Goal: Information Seeking & Learning: Learn about a topic

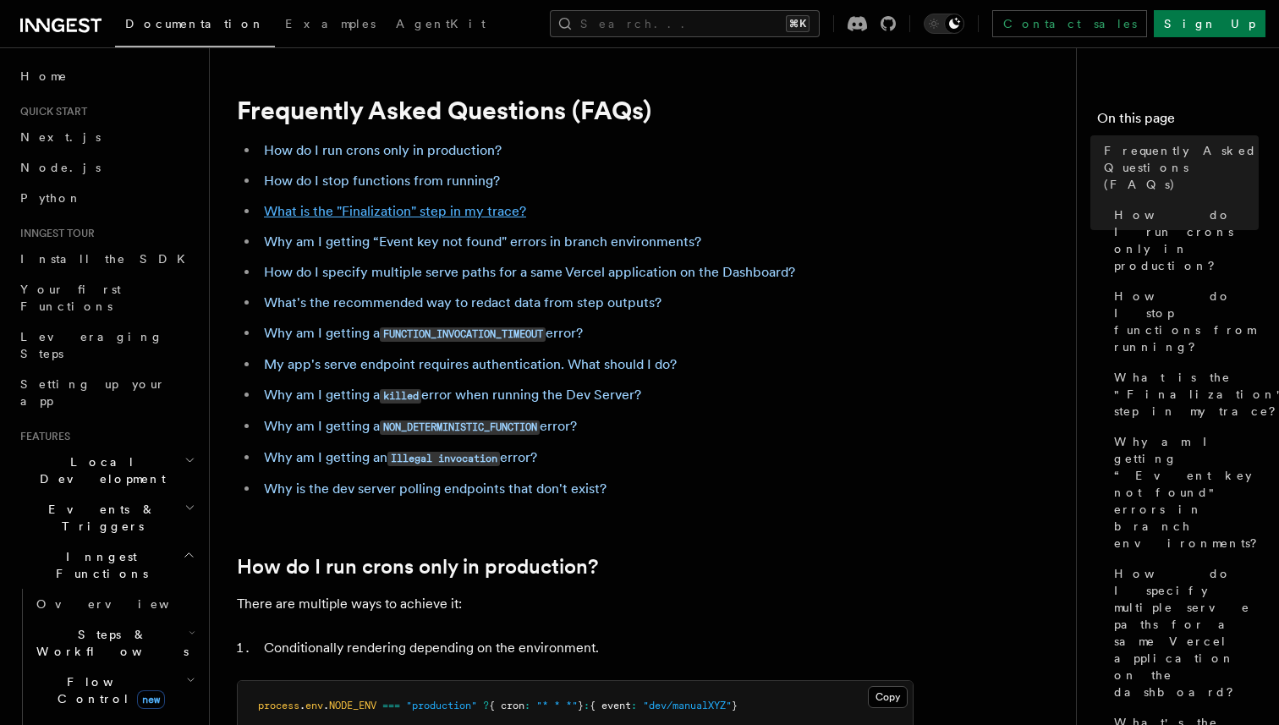
click at [439, 217] on link "What is the "Finalization" step in my trace?" at bounding box center [395, 211] width 262 height 16
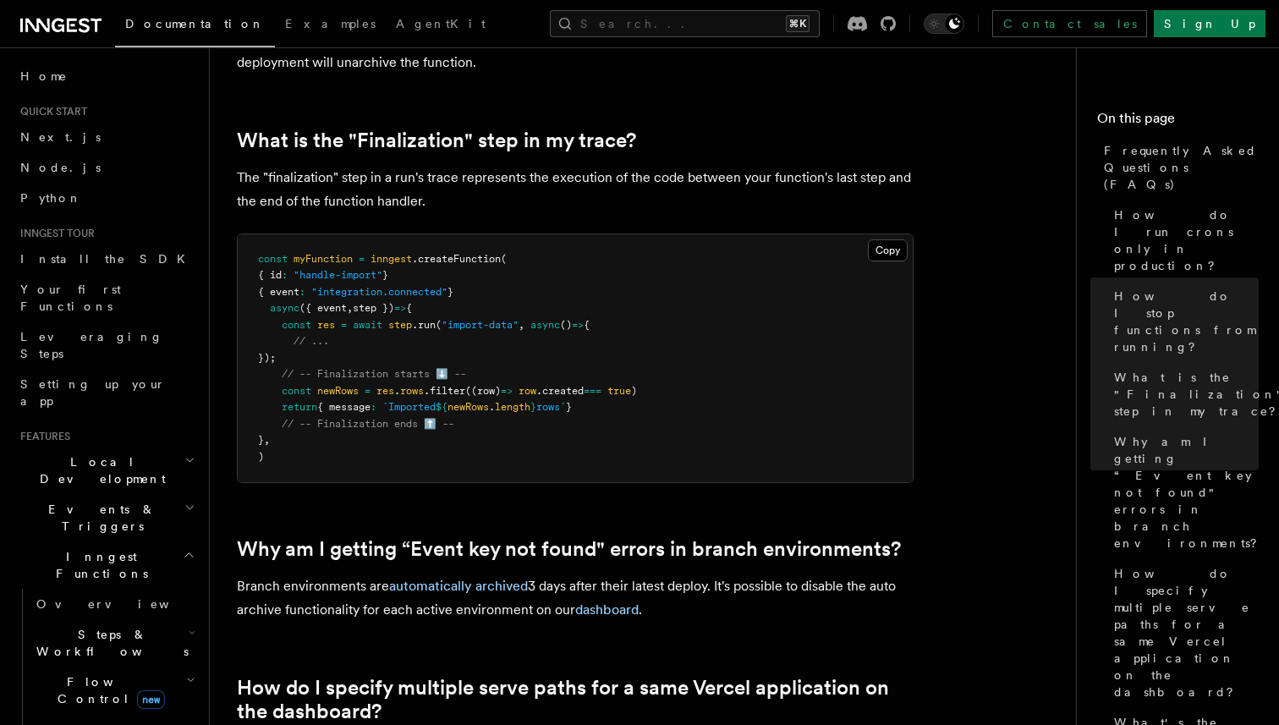
scroll to position [930, 0]
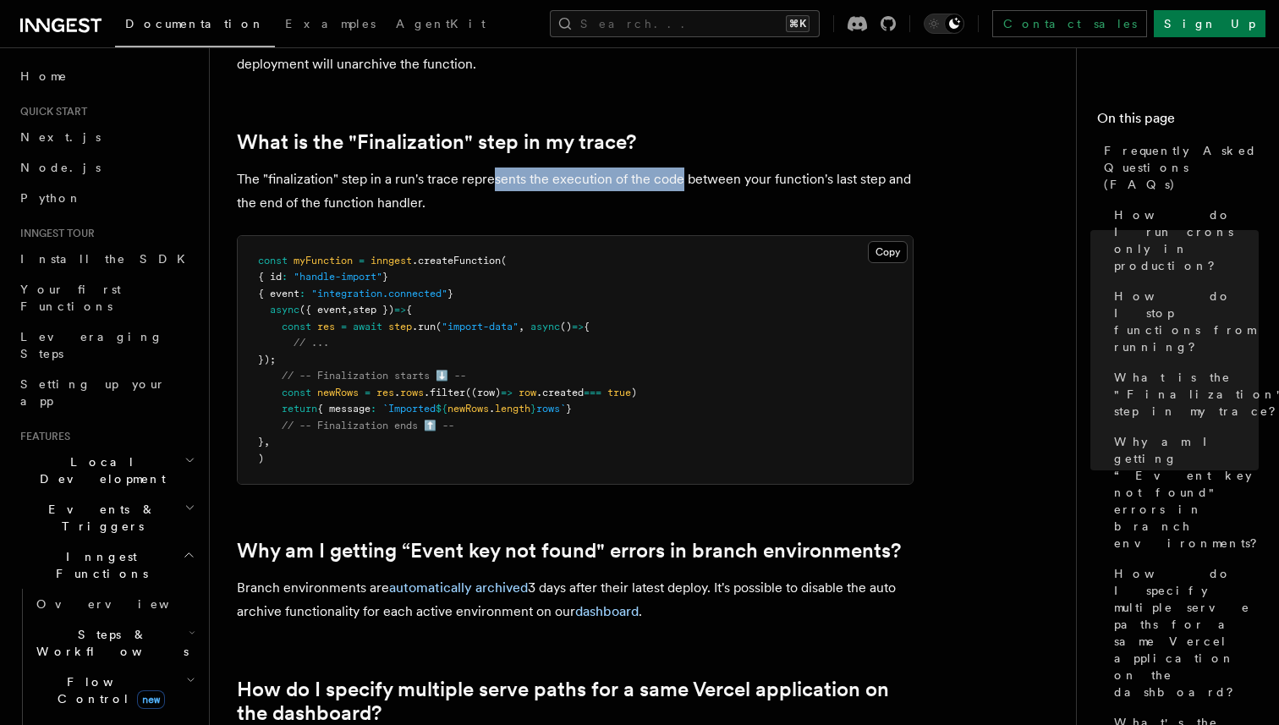
drag, startPoint x: 494, startPoint y: 186, endPoint x: 680, endPoint y: 187, distance: 186.1
click at [680, 187] on p "The "finalization" step in a run's trace represents the execution of the code b…" at bounding box center [575, 190] width 677 height 47
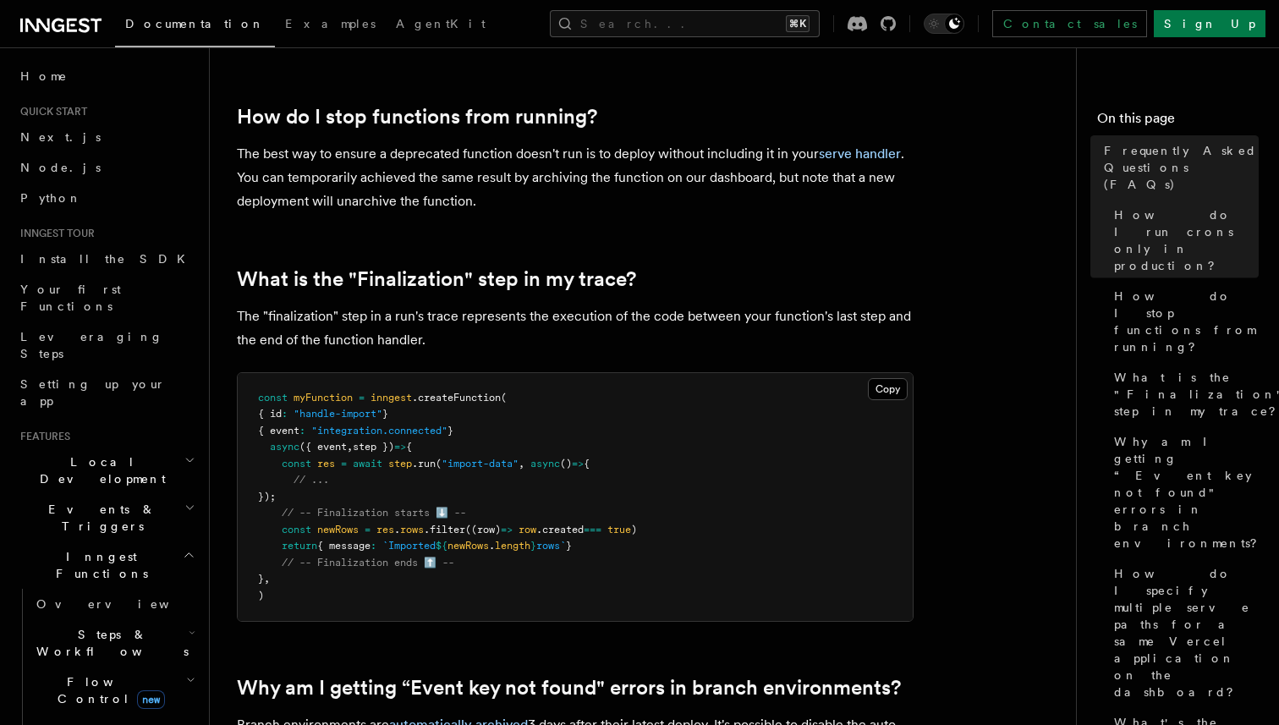
scroll to position [1066, 0]
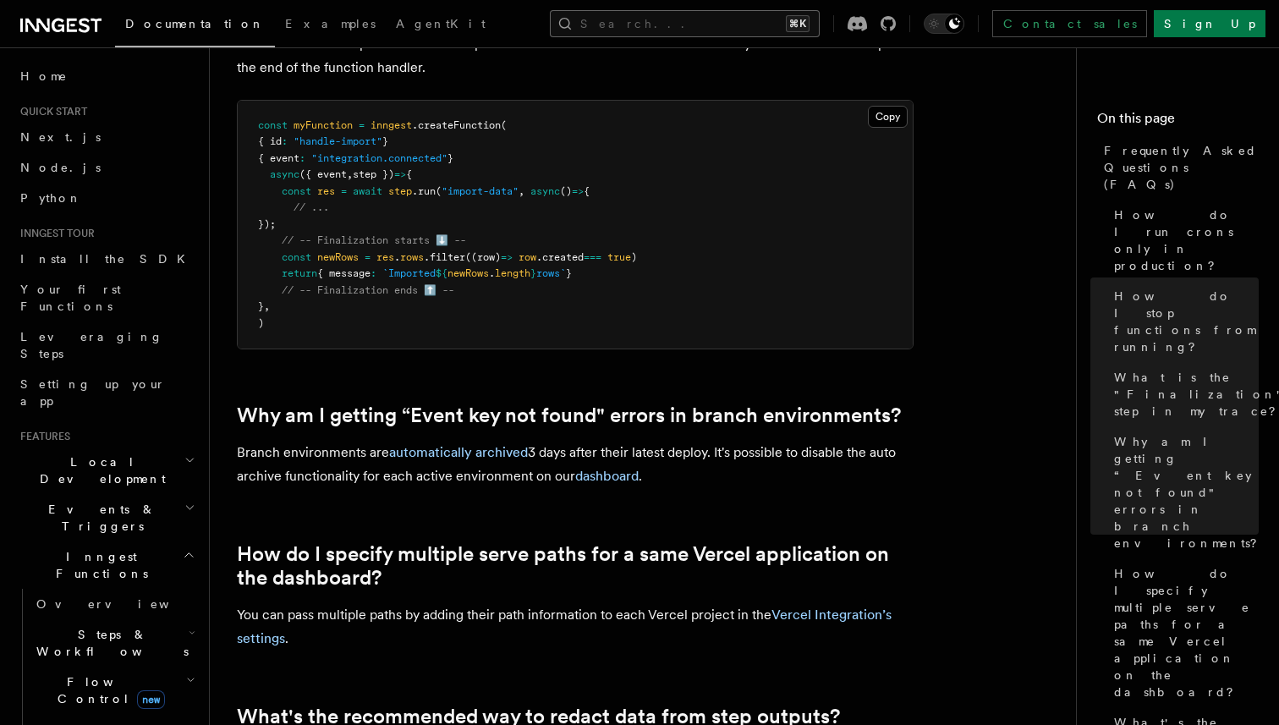
click at [668, 35] on button "Search... ⌘K" at bounding box center [685, 23] width 270 height 27
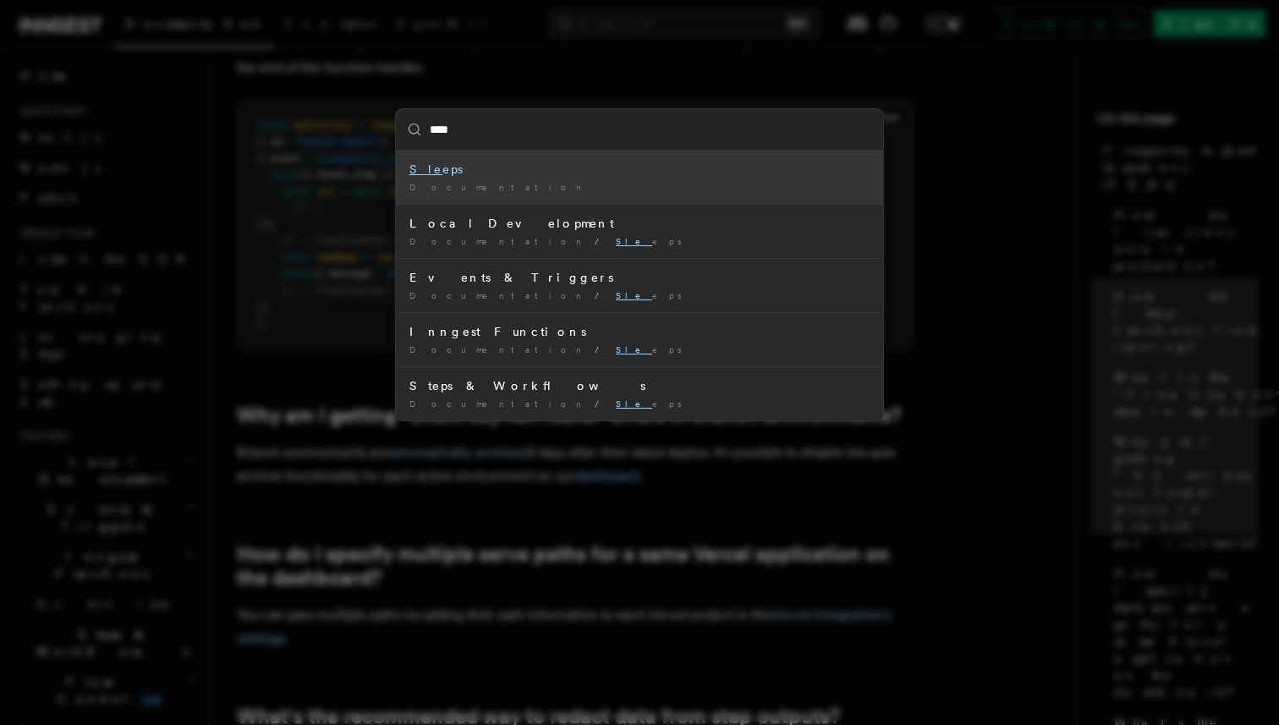
type input "*****"
click at [493, 154] on li "Sleeps Documentation /" at bounding box center [639, 177] width 487 height 53
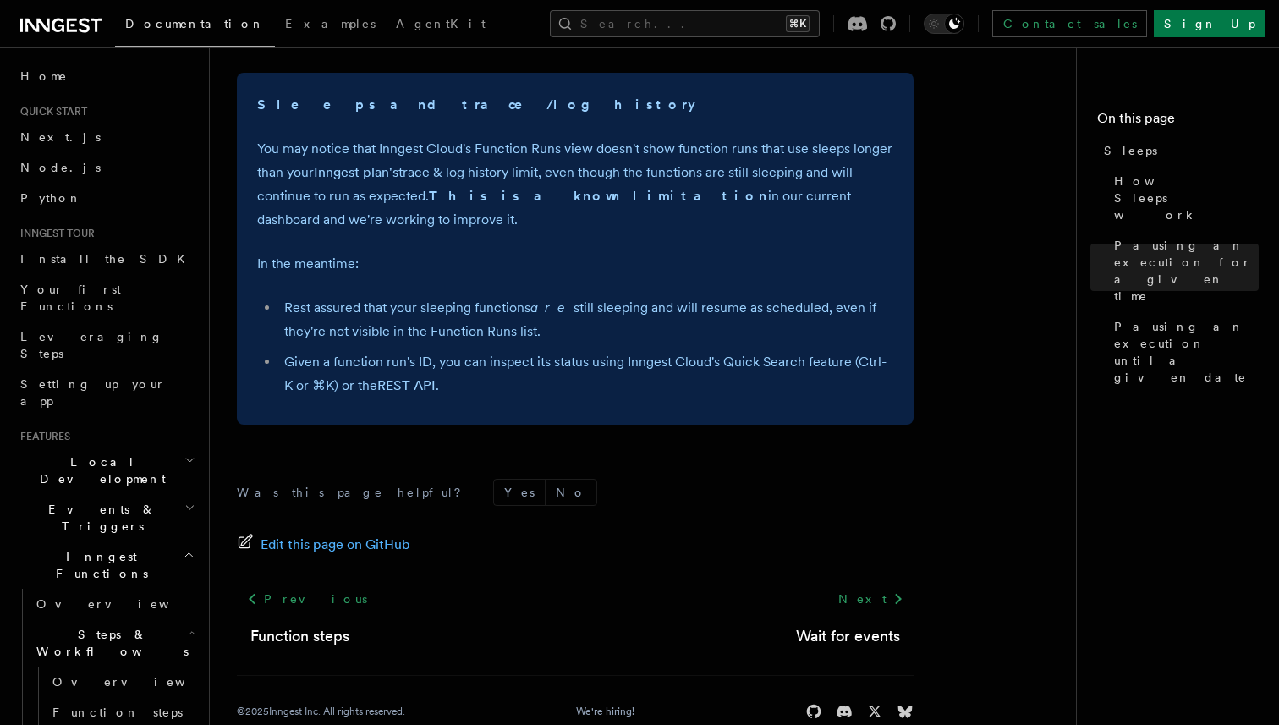
scroll to position [1330, 0]
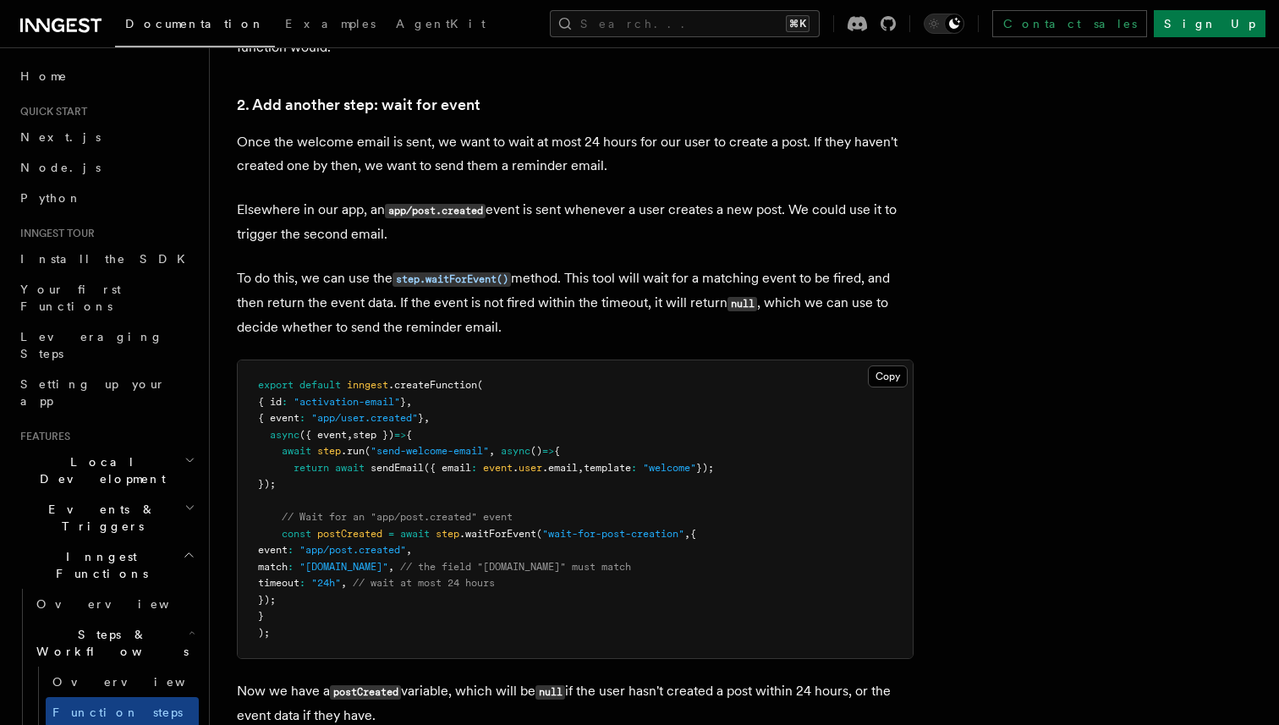
scroll to position [1543, 0]
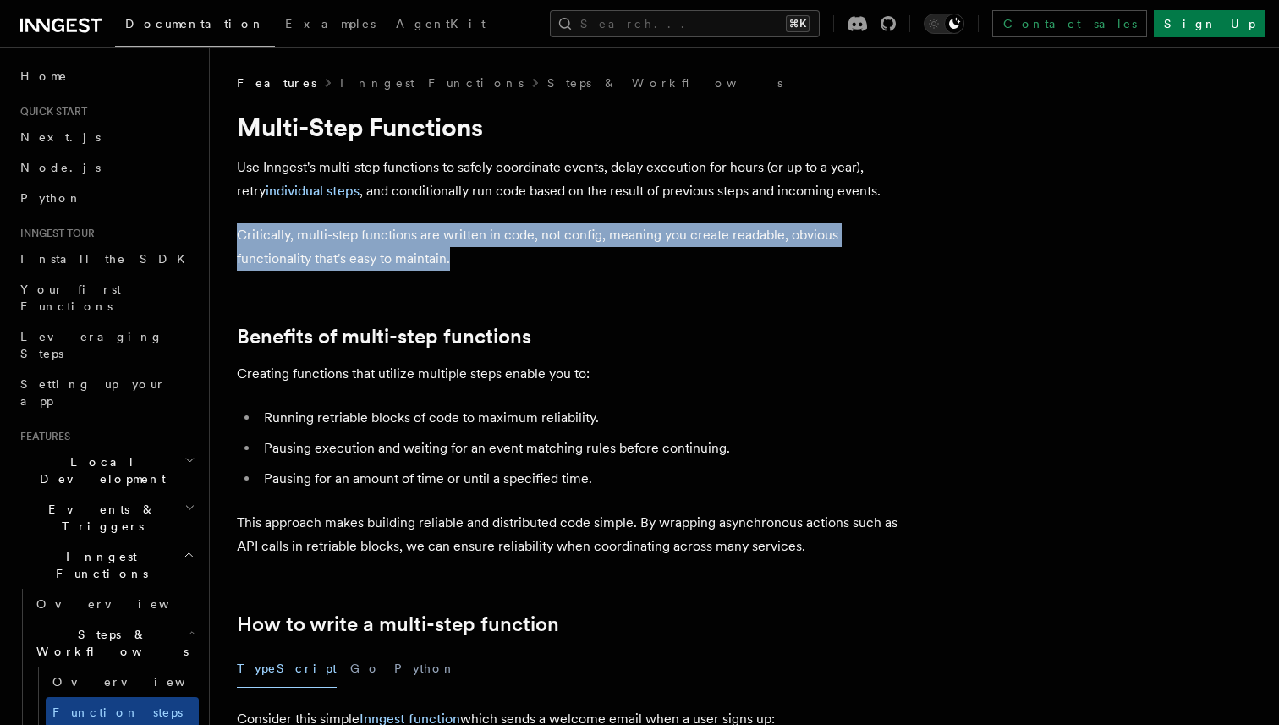
drag, startPoint x: 239, startPoint y: 237, endPoint x: 425, endPoint y: 255, distance: 186.9
click at [425, 255] on p "Critically, multi-step functions are written in code, not config, meaning you c…" at bounding box center [575, 246] width 677 height 47
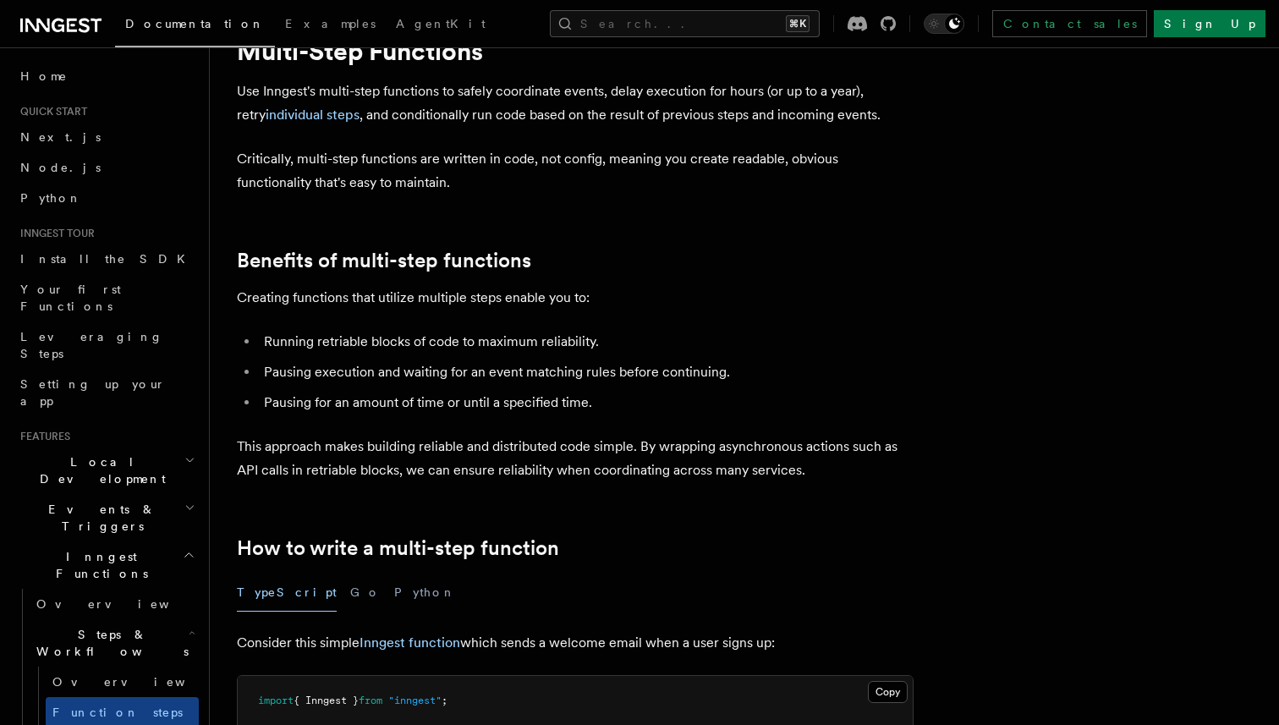
scroll to position [80, 0]
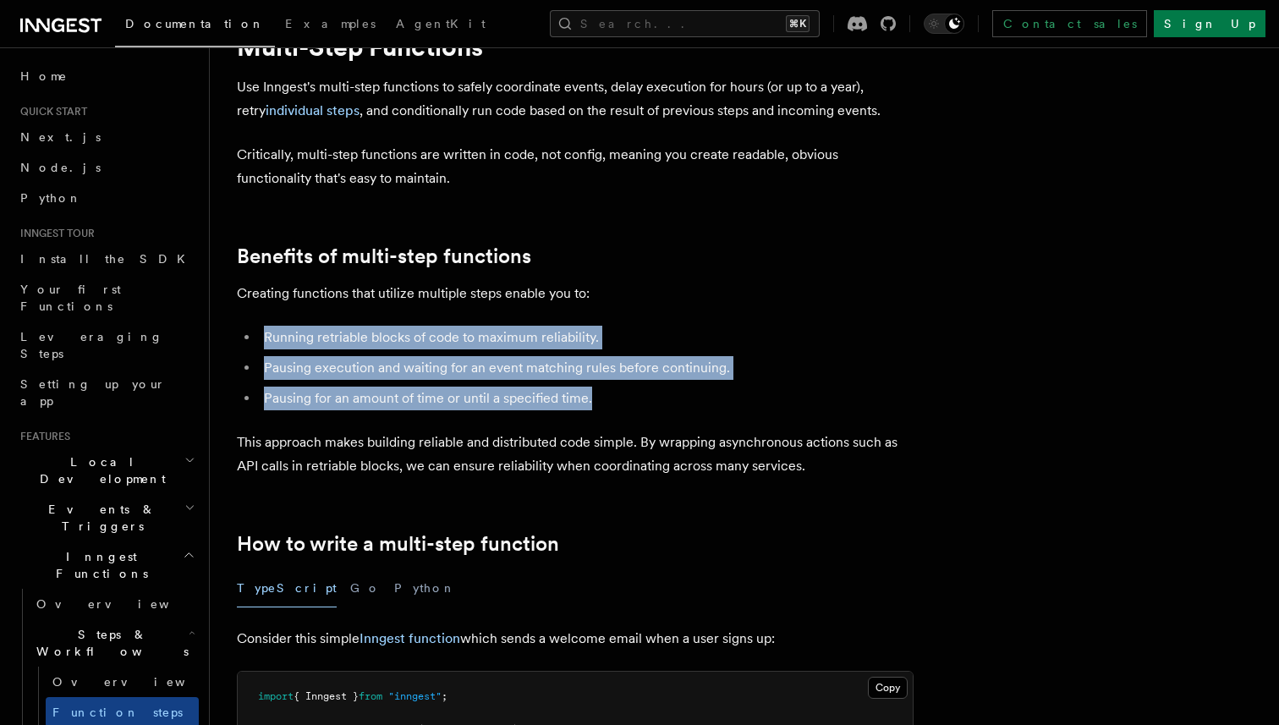
drag, startPoint x: 258, startPoint y: 340, endPoint x: 658, endPoint y: 405, distance: 405.4
click at [658, 405] on ul "Running retriable blocks of code to maximum reliability. Pausing execution and …" at bounding box center [575, 368] width 677 height 85
click at [658, 405] on li "Pausing for an amount of time or until a specified time." at bounding box center [586, 399] width 655 height 24
drag, startPoint x: 658, startPoint y: 405, endPoint x: 251, endPoint y: 339, distance: 412.2
click at [251, 339] on ul "Running retriable blocks of code to maximum reliability. Pausing execution and …" at bounding box center [575, 368] width 677 height 85
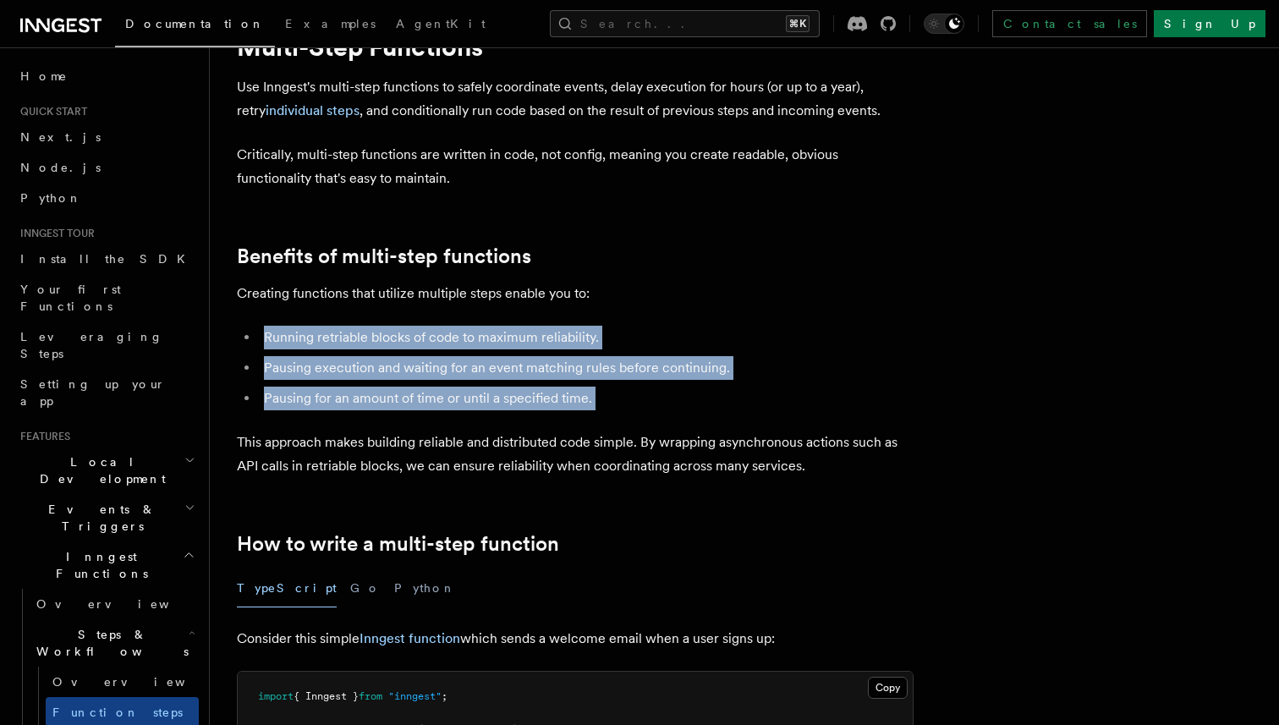
click at [259, 339] on li "Running retriable blocks of code to maximum reliability." at bounding box center [586, 338] width 655 height 24
drag, startPoint x: 251, startPoint y: 339, endPoint x: 626, endPoint y: 399, distance: 379.5
click at [626, 400] on ul "Running retriable blocks of code to maximum reliability. Pausing execution and …" at bounding box center [575, 368] width 677 height 85
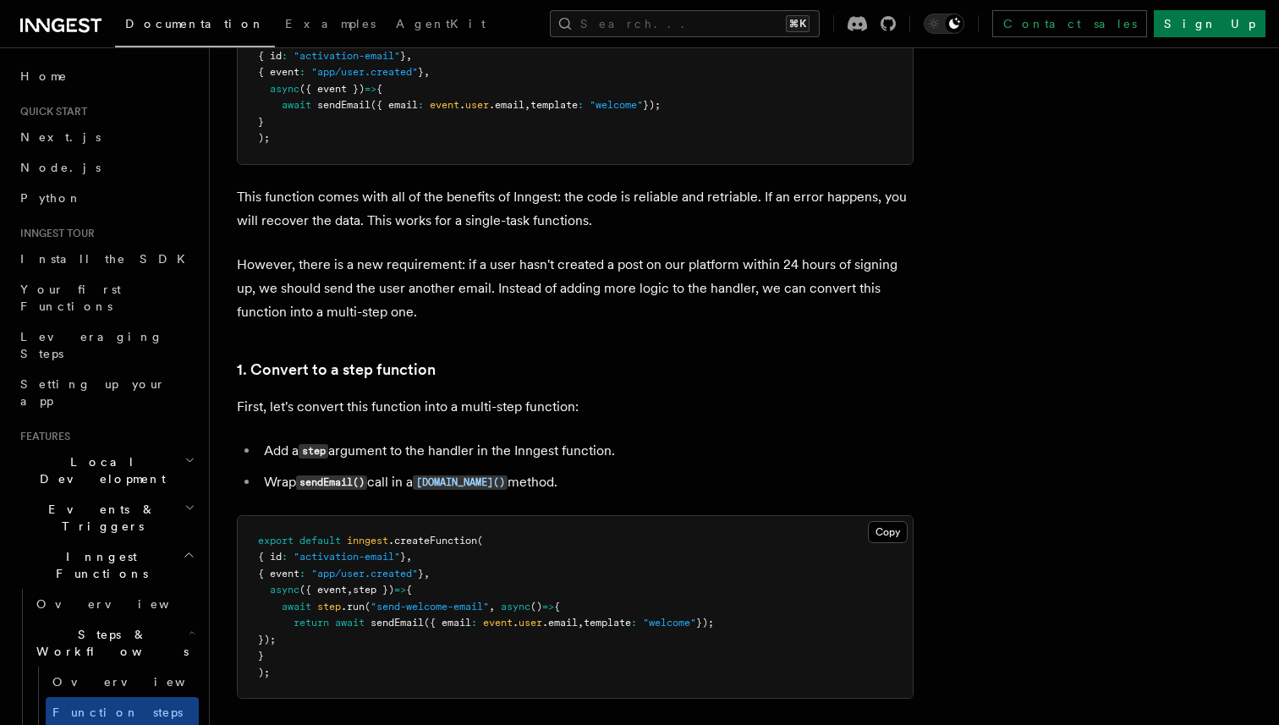
scroll to position [805, 0]
